Goal: Navigation & Orientation: Find specific page/section

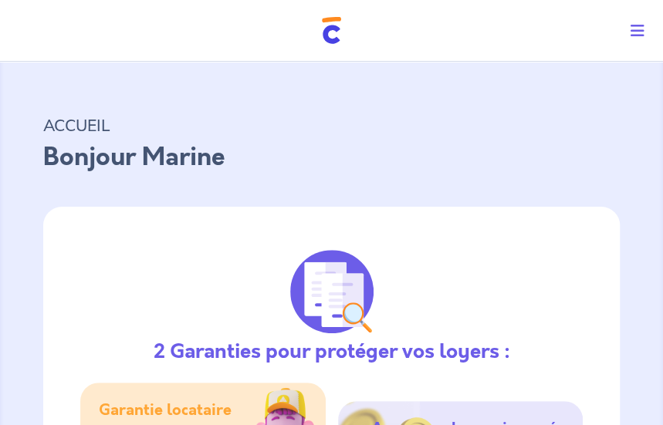
click at [643, 27] on icon "Toggle navigation" at bounding box center [637, 30] width 14 height 15
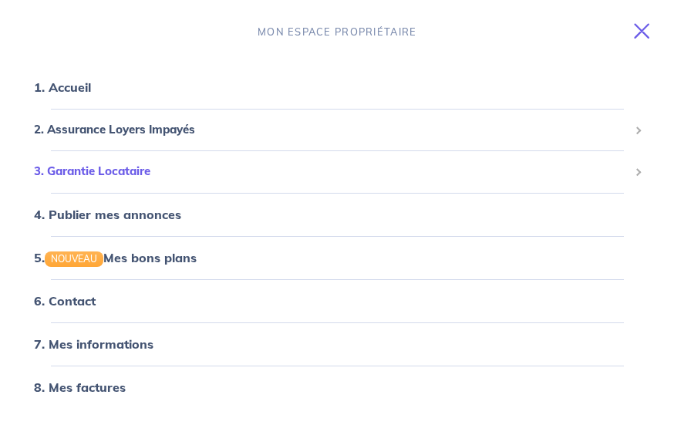
click at [148, 172] on span "3. Garantie Locataire" at bounding box center [331, 172] width 595 height 18
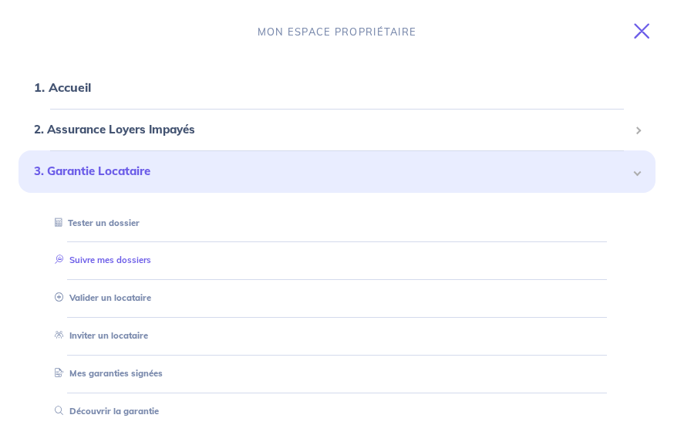
click at [151, 256] on link "Suivre mes dossiers" at bounding box center [100, 260] width 103 height 11
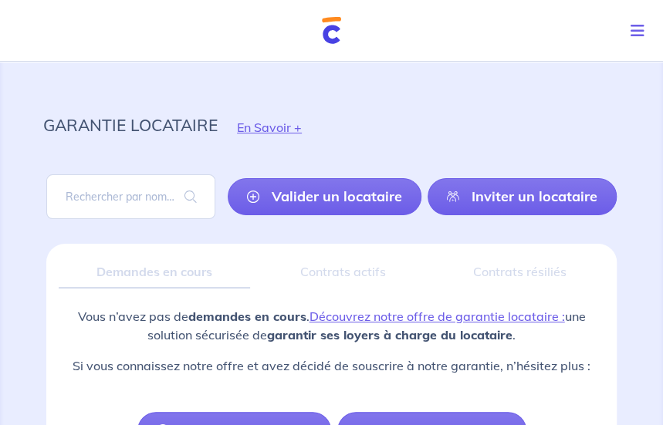
click at [642, 30] on icon "Toggle navigation" at bounding box center [637, 30] width 14 height 15
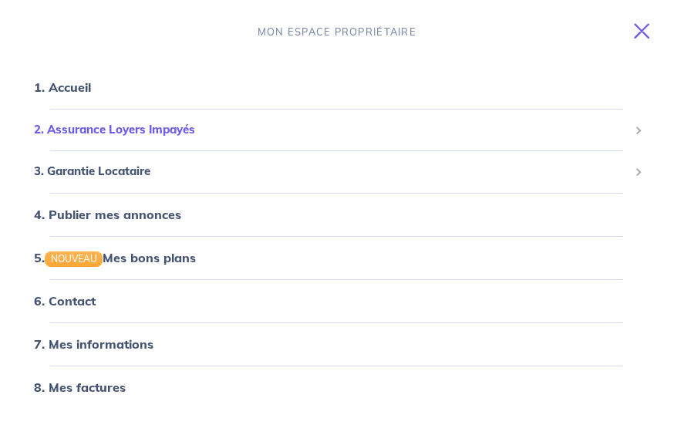
click at [127, 129] on span "2. Assurance Loyers Impayés" at bounding box center [331, 130] width 595 height 18
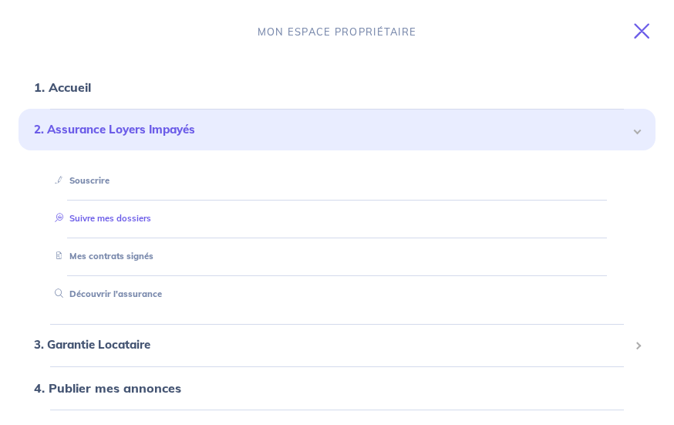
click at [100, 219] on link "Suivre mes dossiers" at bounding box center [100, 218] width 103 height 11
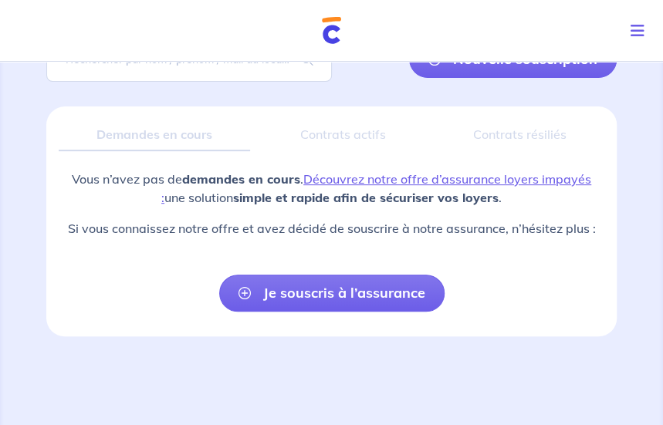
scroll to position [140, 0]
